Goal: Find specific page/section: Find specific page/section

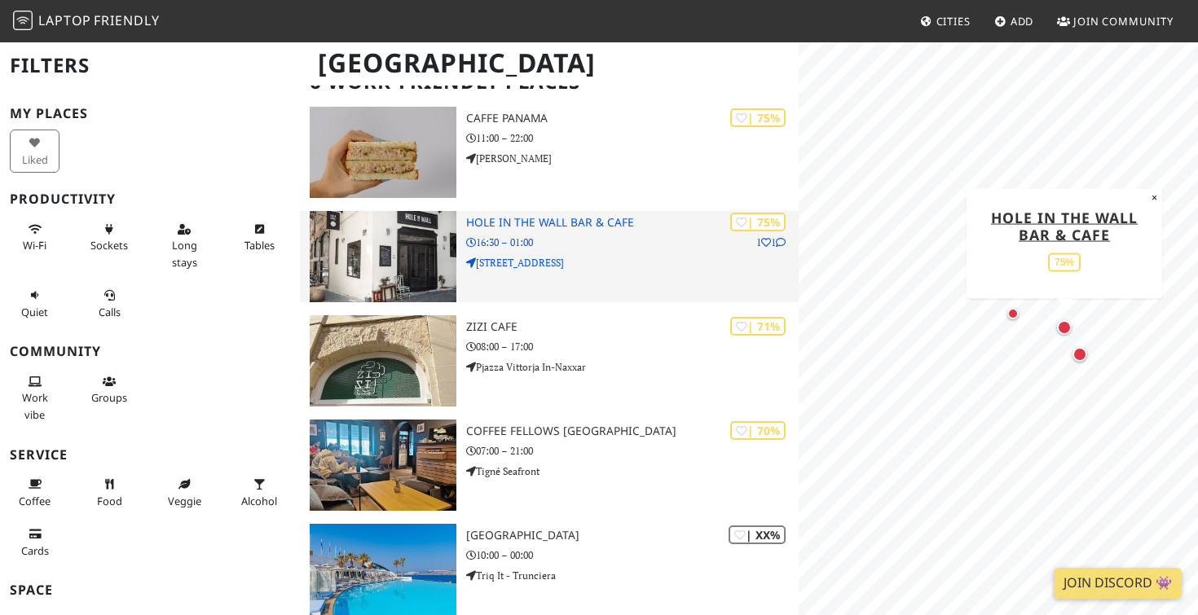
scroll to position [143, 0]
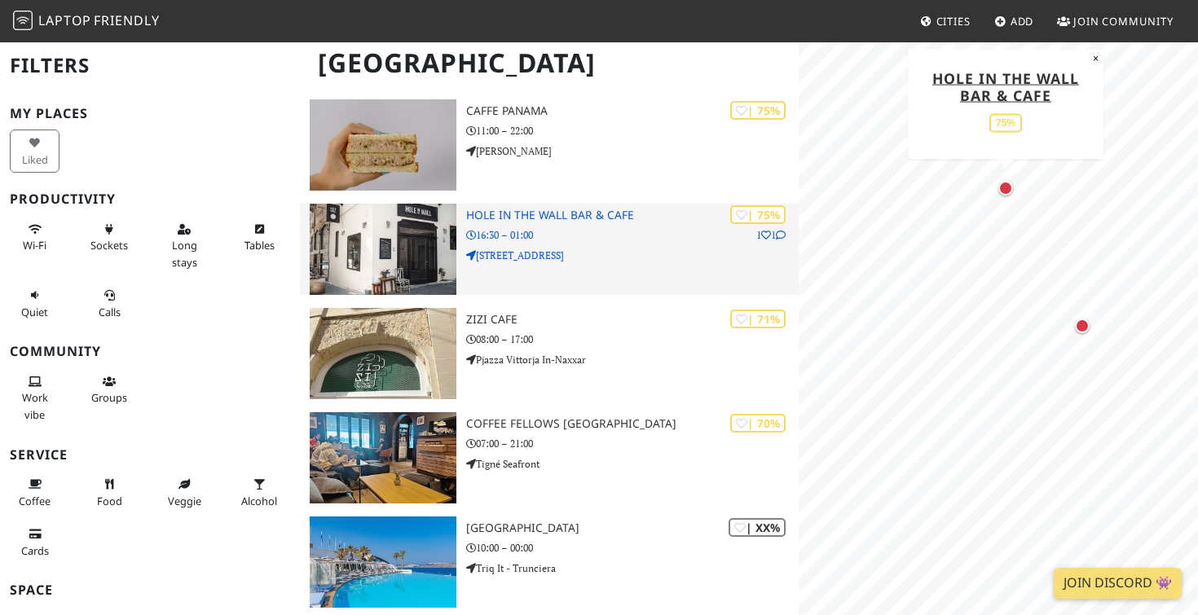
click at [780, 233] on icon at bounding box center [781, 236] width 10 height 10
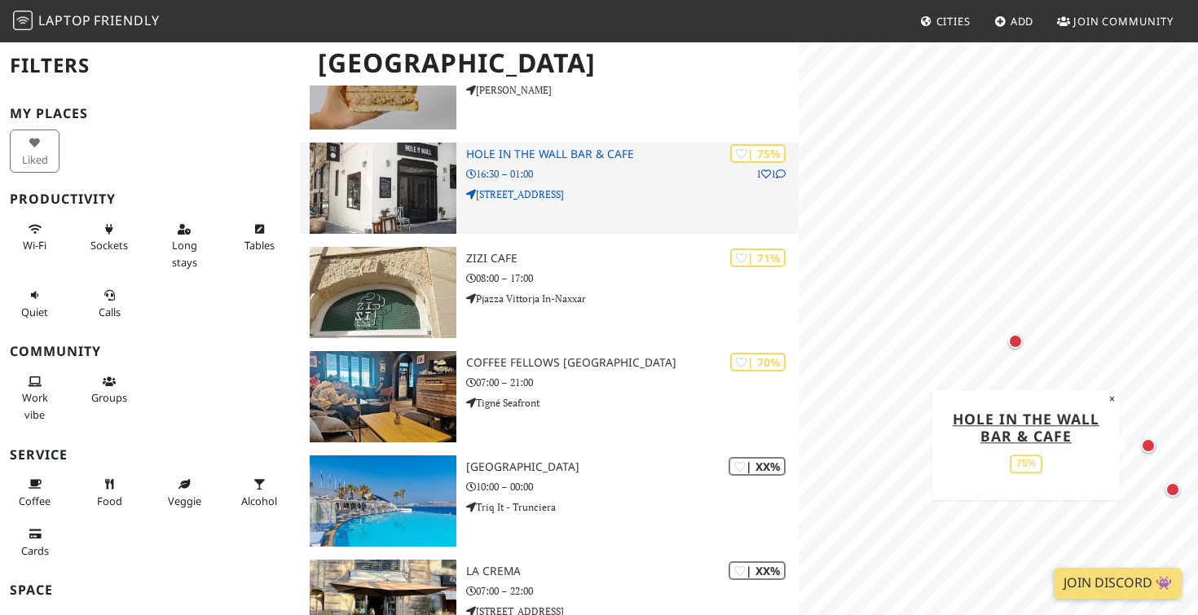
scroll to position [203, 0]
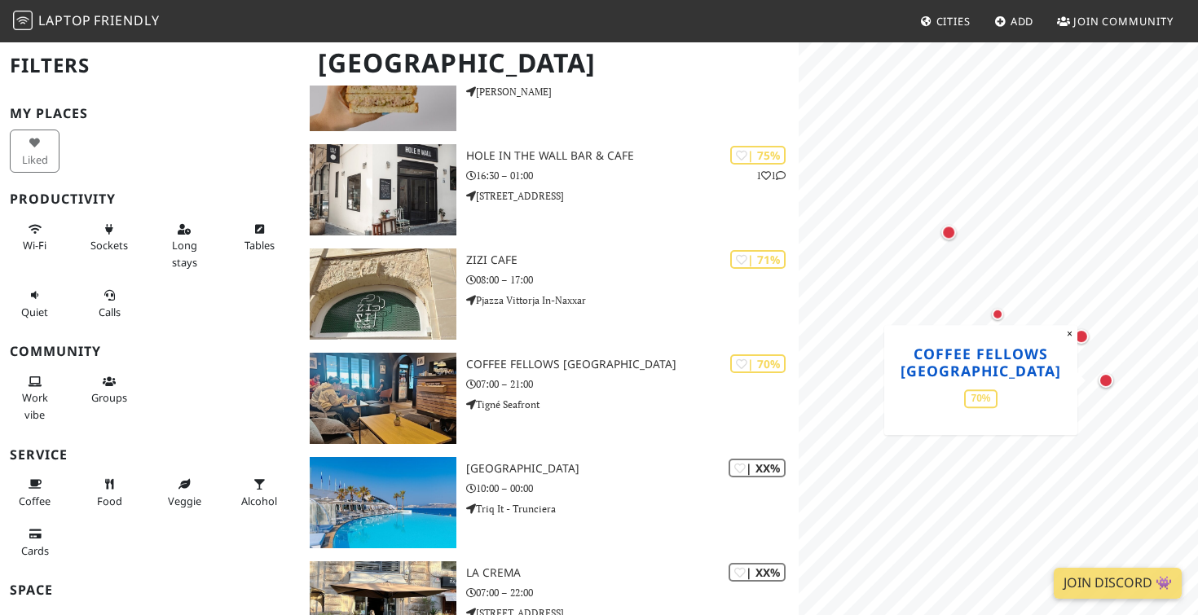
click at [1073, 266] on div "MapLibre | Protomaps © OpenStreetMap Coffee Fellows [GEOGRAPHIC_DATA] 70% ×" at bounding box center [998, 348] width 399 height 615
